Goal: Task Accomplishment & Management: Complete application form

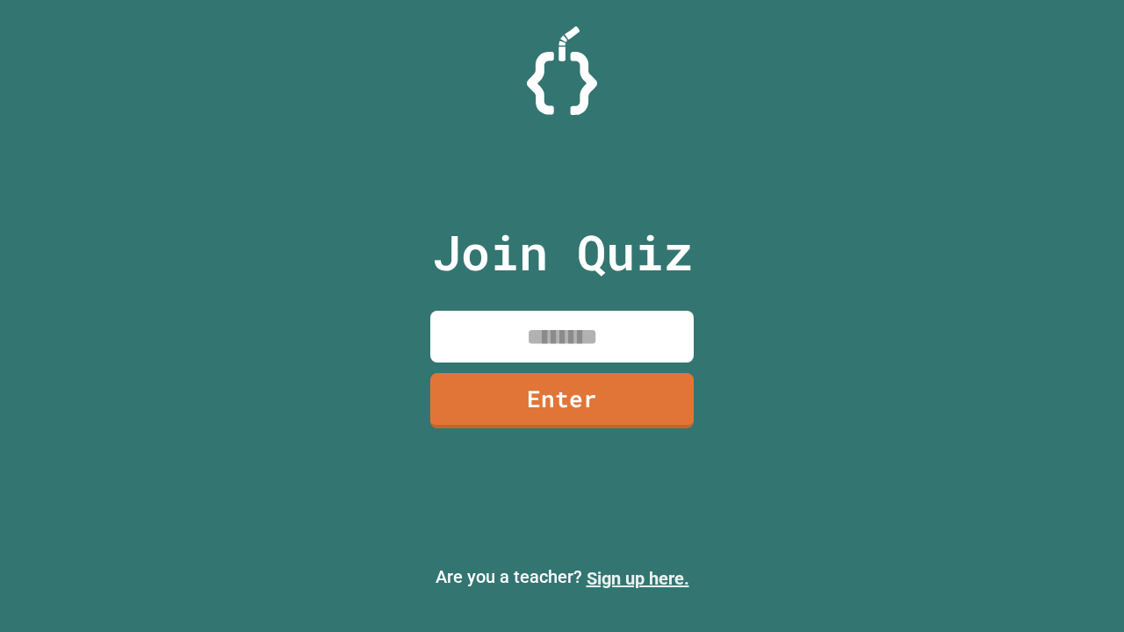
click at [638, 579] on link "Sign up here." at bounding box center [638, 578] width 103 height 21
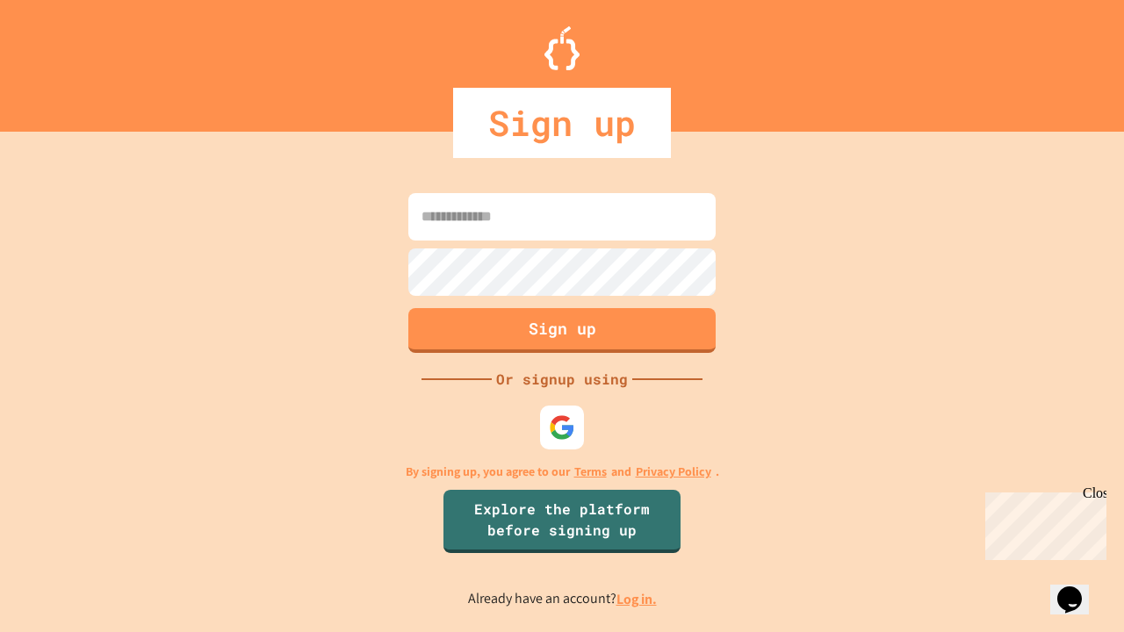
click at [638, 599] on link "Log in." at bounding box center [637, 599] width 40 height 18
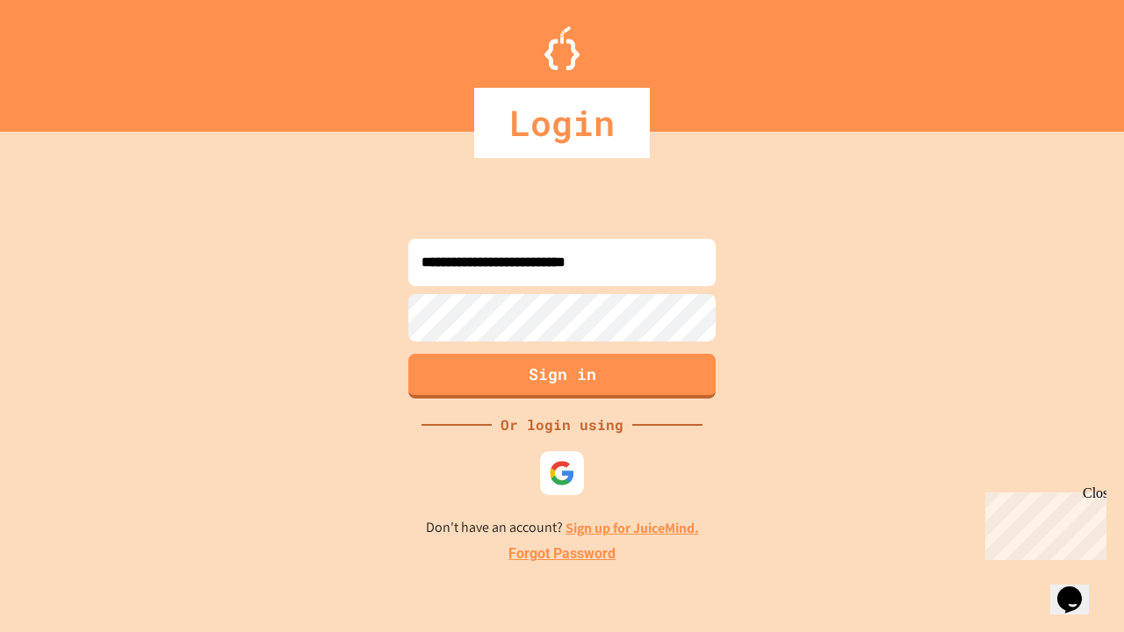
type input "**********"
